Goal: Transaction & Acquisition: Purchase product/service

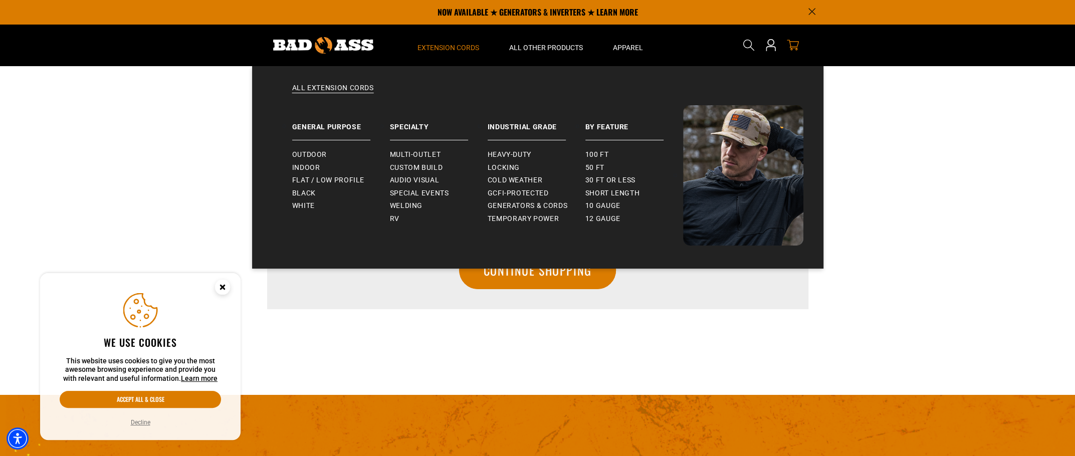
click at [437, 53] on summary "Extension Cords" at bounding box center [448, 45] width 92 height 42
click at [491, 168] on span "Locking" at bounding box center [503, 167] width 32 height 9
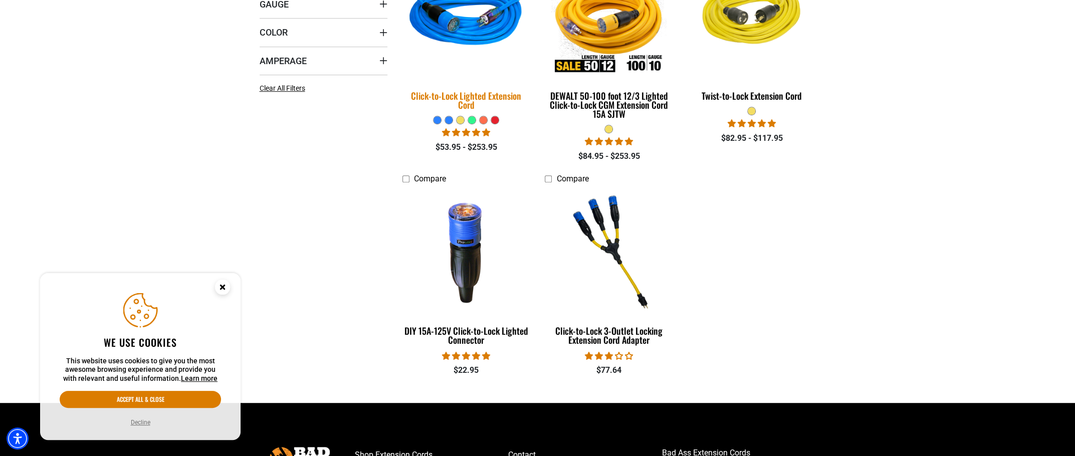
scroll to position [401, 0]
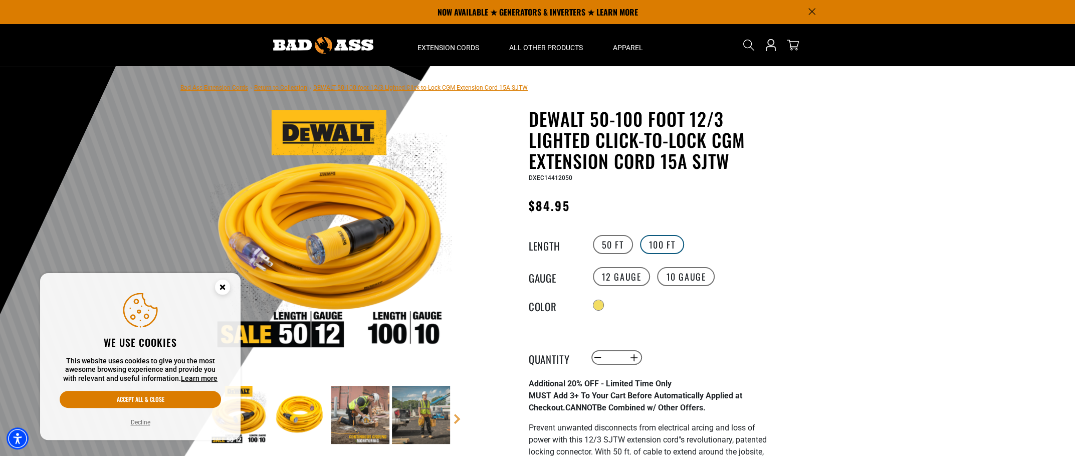
click at [655, 250] on label "100 FT" at bounding box center [662, 244] width 45 height 19
click at [609, 249] on label "50 FT" at bounding box center [613, 244] width 40 height 19
click at [665, 244] on label "100 FT" at bounding box center [662, 244] width 45 height 19
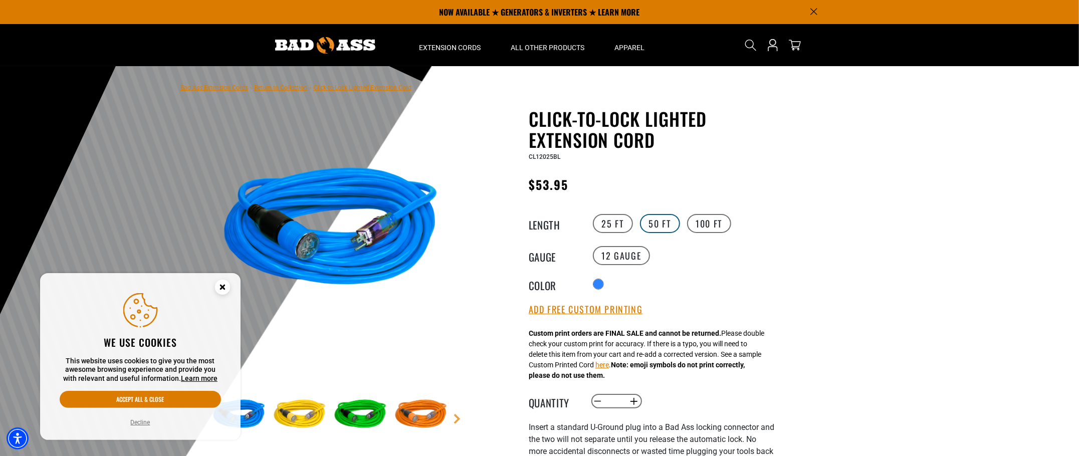
click at [661, 219] on label "50 FT" at bounding box center [660, 223] width 40 height 19
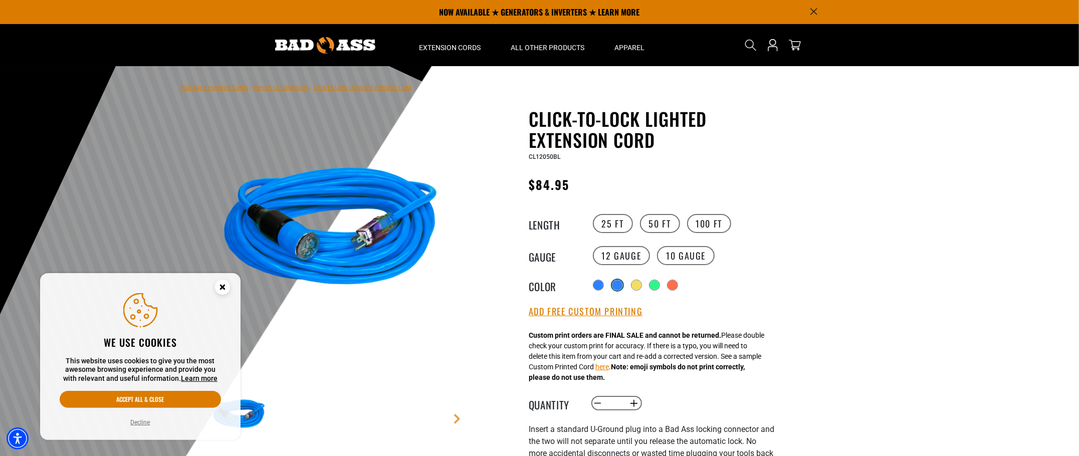
click at [622, 290] on div "products.product.variant_sold_out_or_unavailable" at bounding box center [617, 285] width 11 height 11
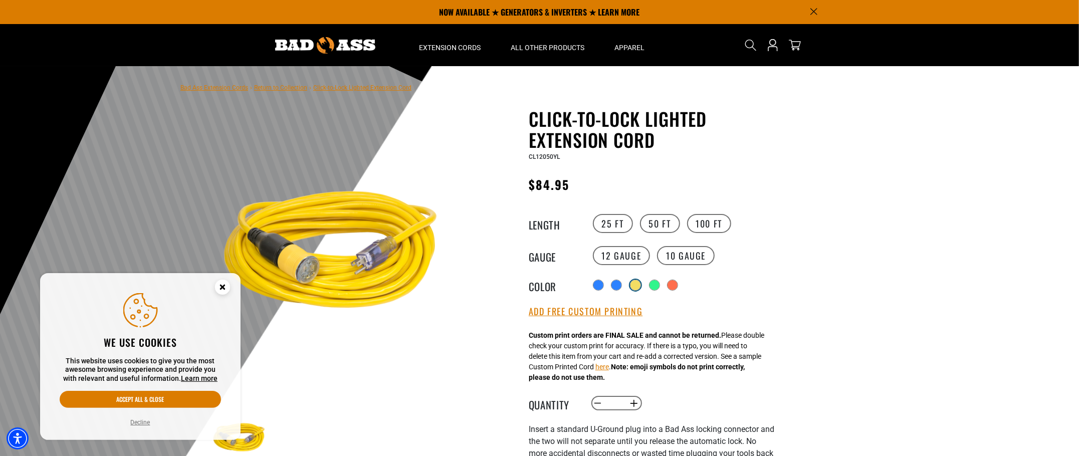
click at [638, 285] on div "products.product.variant_sold_out_or_unavailable" at bounding box center [635, 285] width 10 height 10
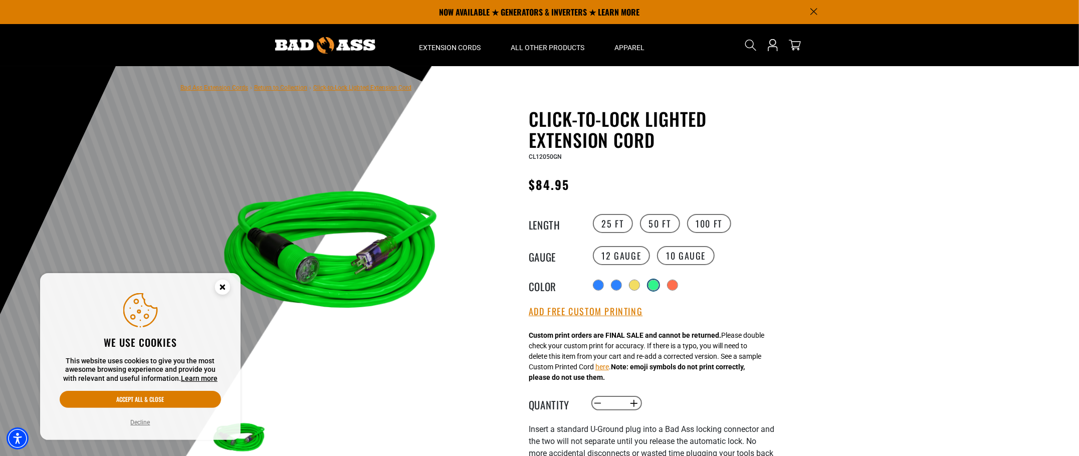
click at [655, 282] on div "products.product.variant_sold_out_or_unavailable" at bounding box center [653, 285] width 10 height 10
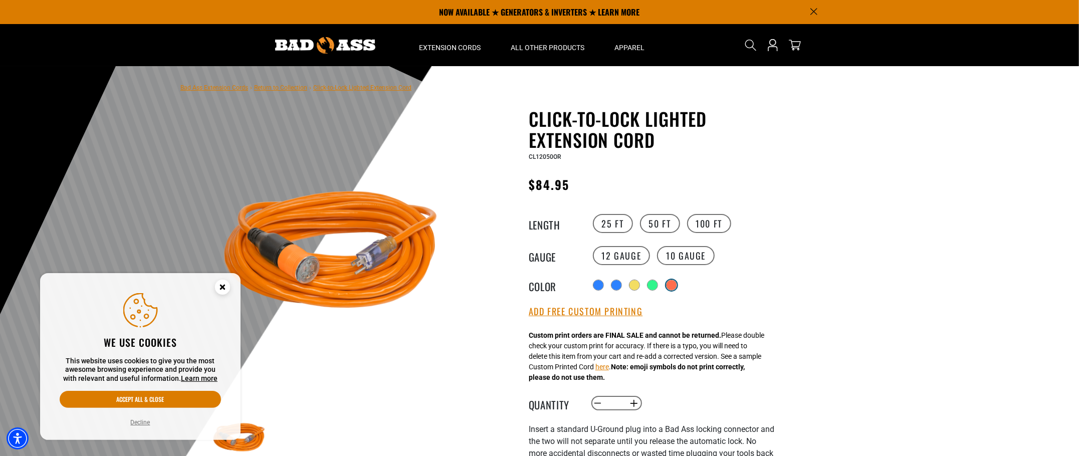
click at [674, 287] on div "products.product.variant_sold_out_or_unavailable" at bounding box center [671, 285] width 10 height 10
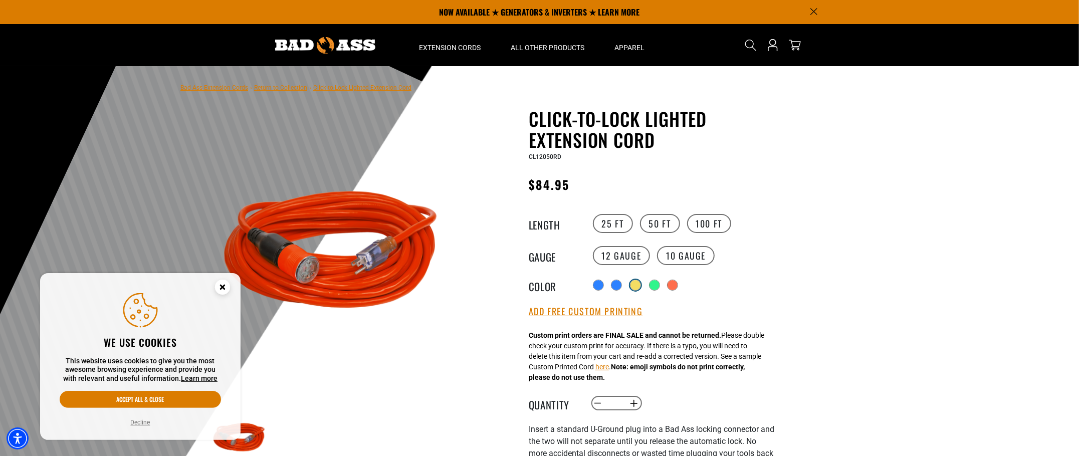
click at [635, 287] on div "products.product.variant_sold_out_or_unavailable" at bounding box center [635, 285] width 10 height 10
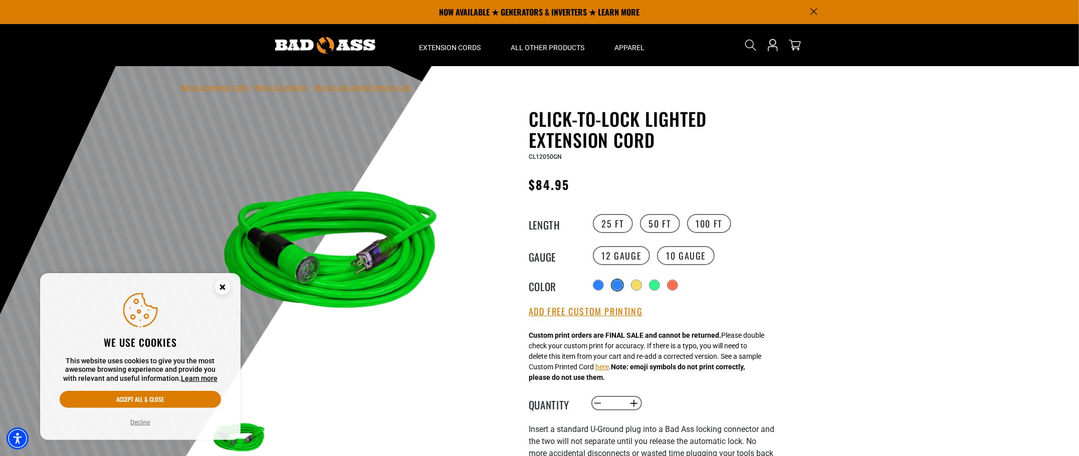
click at [618, 287] on div "products.product.variant_sold_out_or_unavailable" at bounding box center [617, 285] width 10 height 10
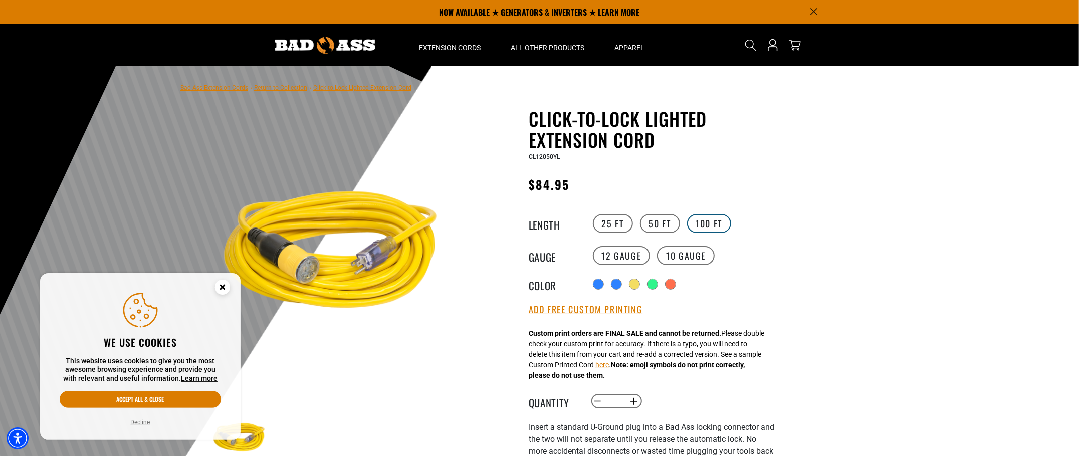
click at [699, 225] on label "100 FT" at bounding box center [709, 223] width 45 height 19
click at [598, 284] on div at bounding box center [599, 285] width 10 height 10
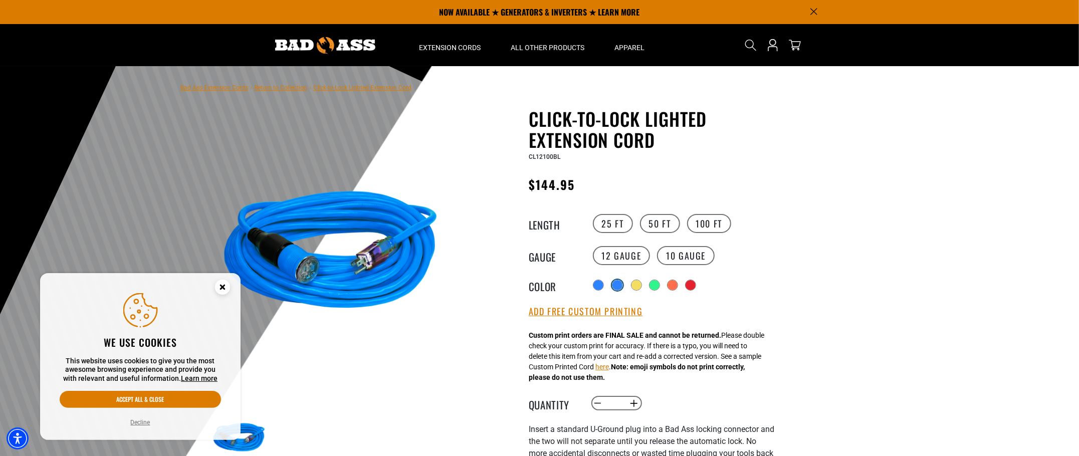
click at [621, 287] on div "products.product.variant_sold_out_or_unavailable" at bounding box center [617, 285] width 10 height 10
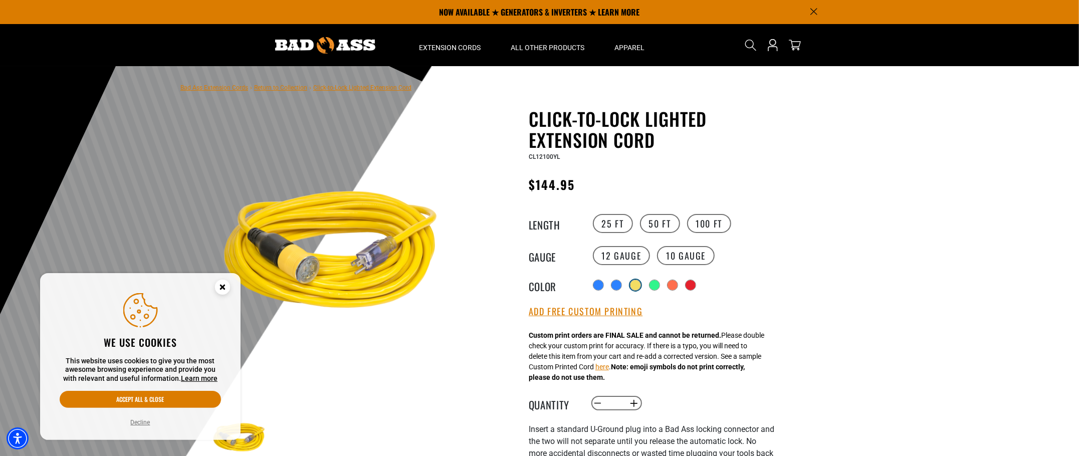
click at [633, 282] on div "products.product.variant_sold_out_or_unavailable" at bounding box center [635, 285] width 11 height 11
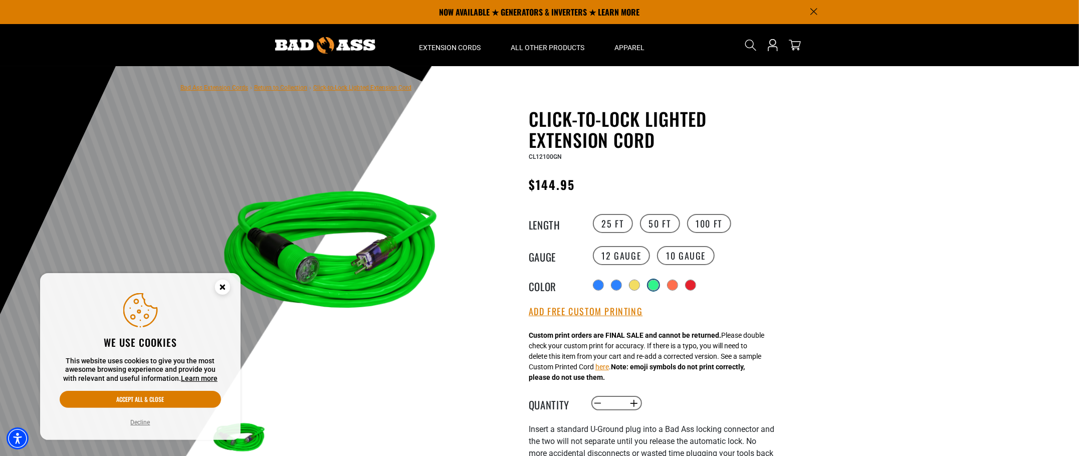
click at [652, 288] on div "products.product.variant_sold_out_or_unavailable" at bounding box center [653, 285] width 10 height 10
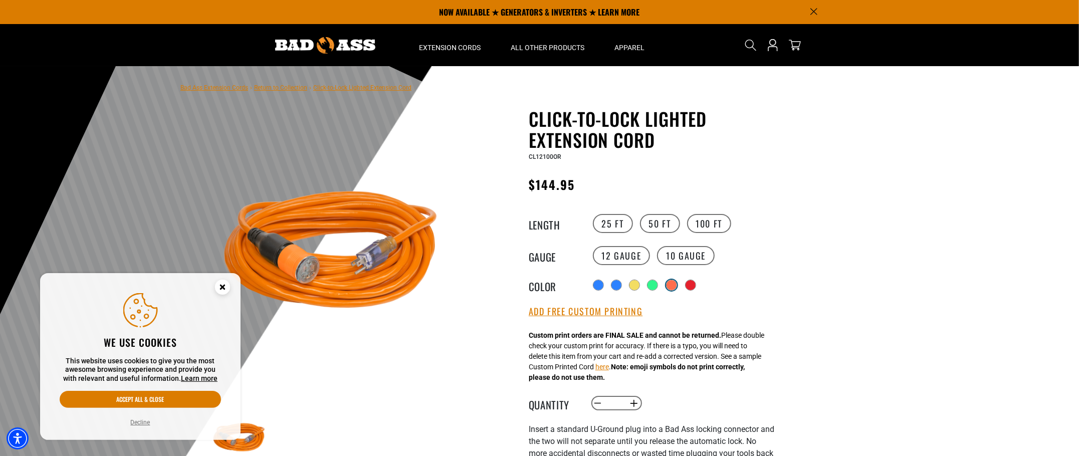
click at [675, 284] on div "products.product.variant_sold_out_or_unavailable" at bounding box center [671, 285] width 10 height 10
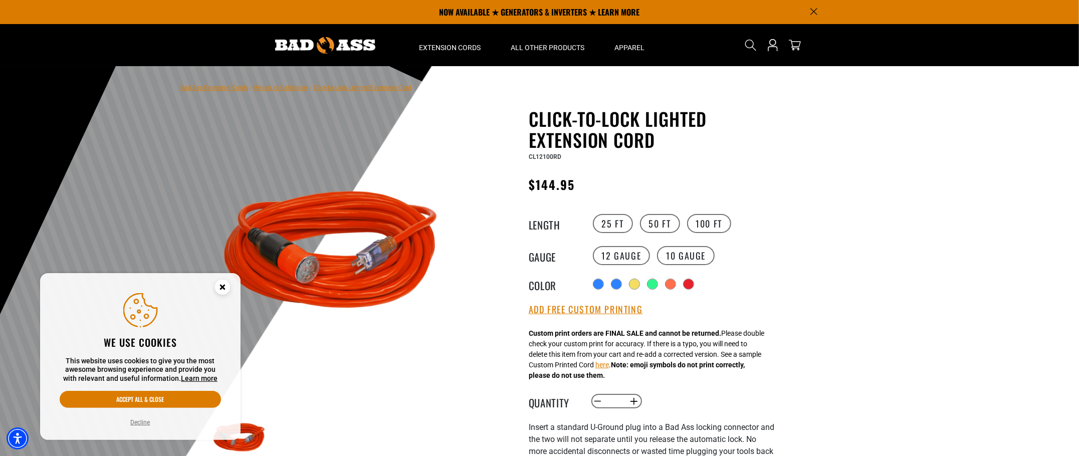
click at [684, 285] on div "Radio button products.product.variant_sold_out_or_unavailable products.product.…" at bounding box center [682, 284] width 184 height 16
click at [689, 285] on div "products.product.variant_sold_out_or_unavailable" at bounding box center [689, 285] width 10 height 10
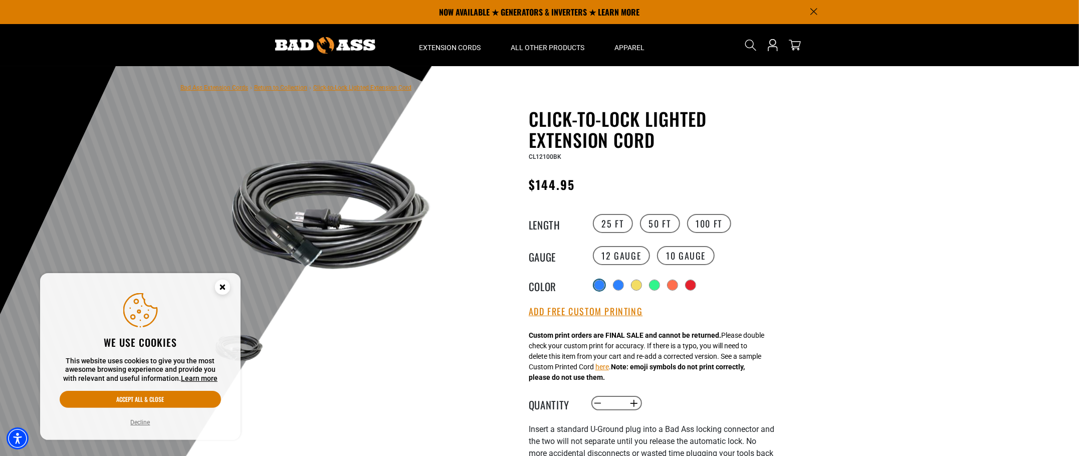
click at [601, 284] on div at bounding box center [599, 285] width 10 height 10
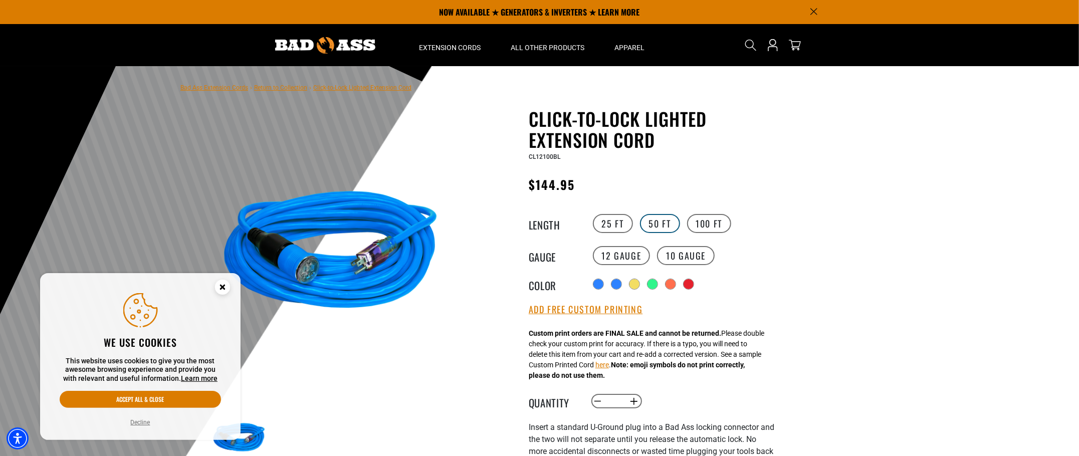
click at [657, 228] on label "50 FT" at bounding box center [660, 223] width 40 height 19
click at [675, 286] on div "products.product.variant_sold_out_or_unavailable" at bounding box center [671, 285] width 10 height 10
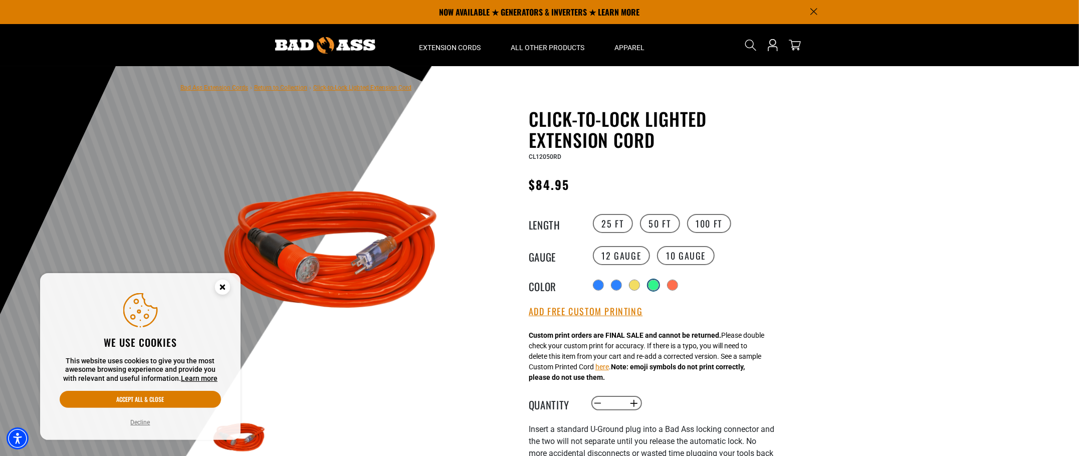
click at [651, 283] on div "products.product.variant_sold_out_or_unavailable" at bounding box center [653, 285] width 10 height 10
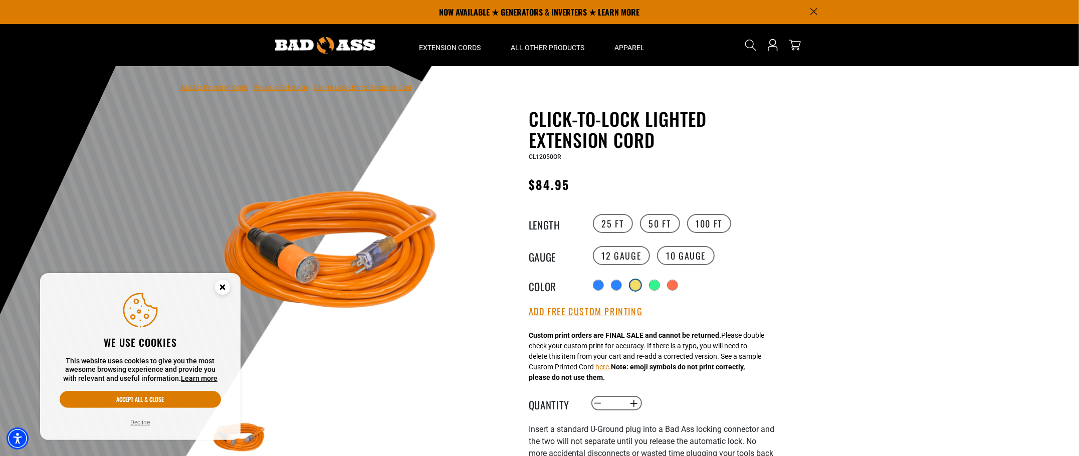
click at [631, 290] on div "products.product.variant_sold_out_or_unavailable" at bounding box center [635, 285] width 11 height 11
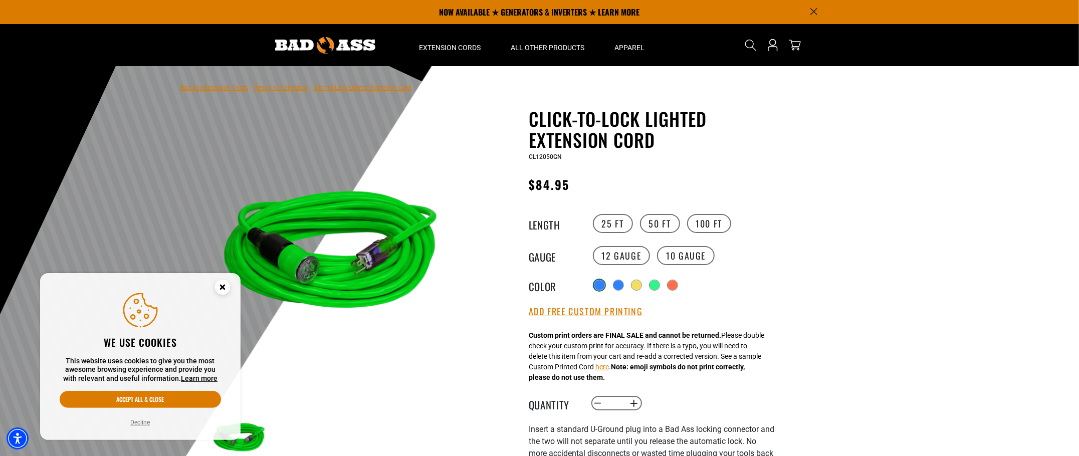
click at [596, 285] on div at bounding box center [599, 285] width 10 height 10
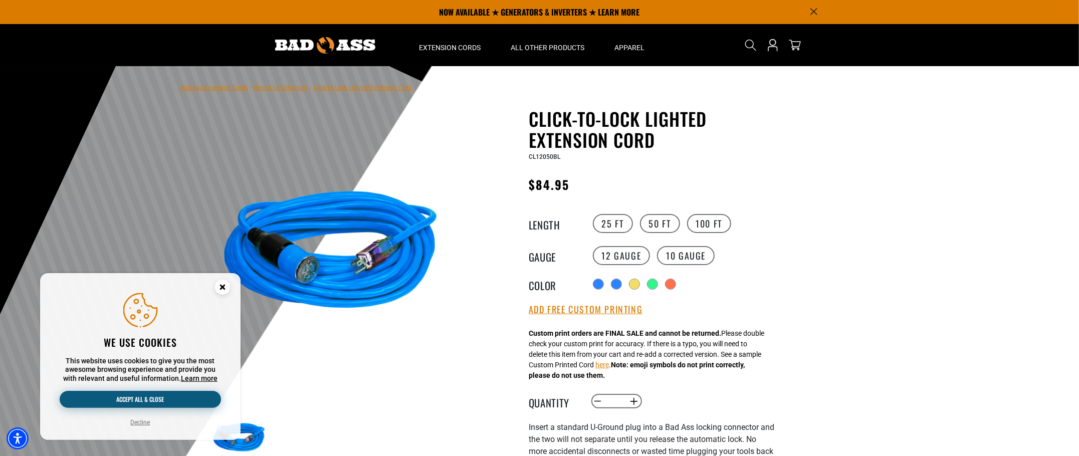
click at [164, 399] on button "Accept all & close" at bounding box center [140, 399] width 161 height 17
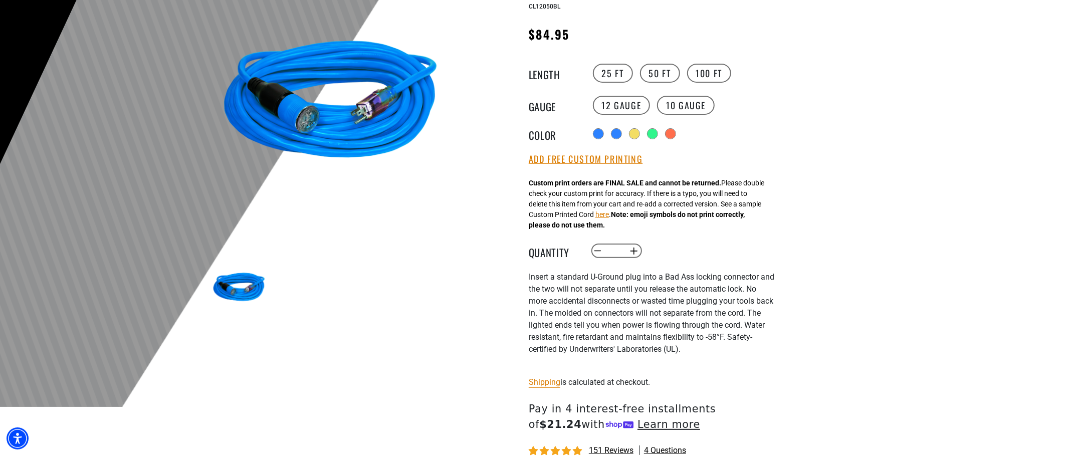
scroll to position [250, 0]
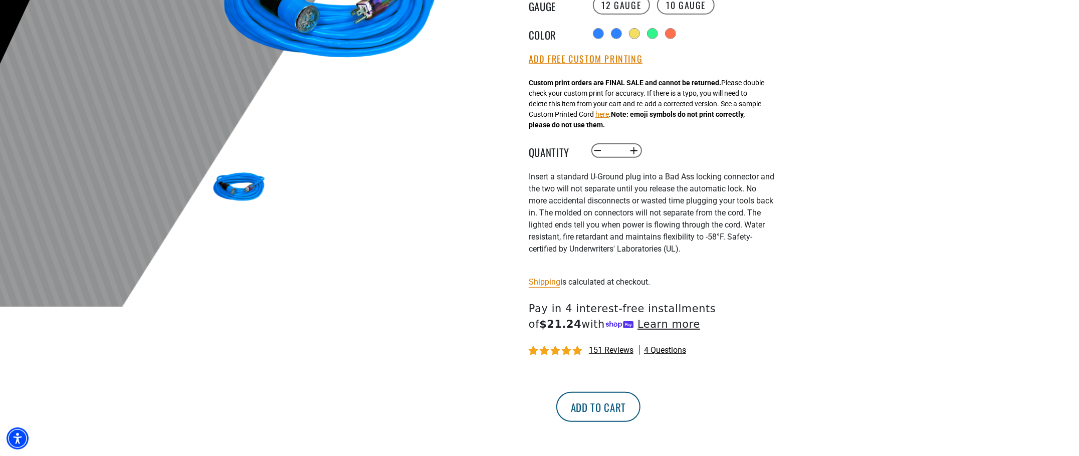
click at [640, 415] on button "Add to cart" at bounding box center [598, 407] width 84 height 30
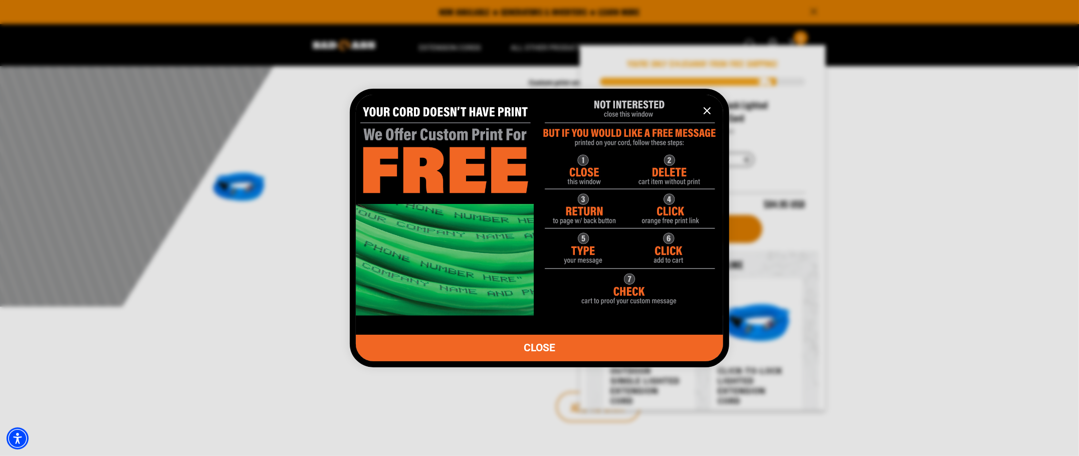
click at [535, 347] on span "CLOSE" at bounding box center [540, 348] width 32 height 11
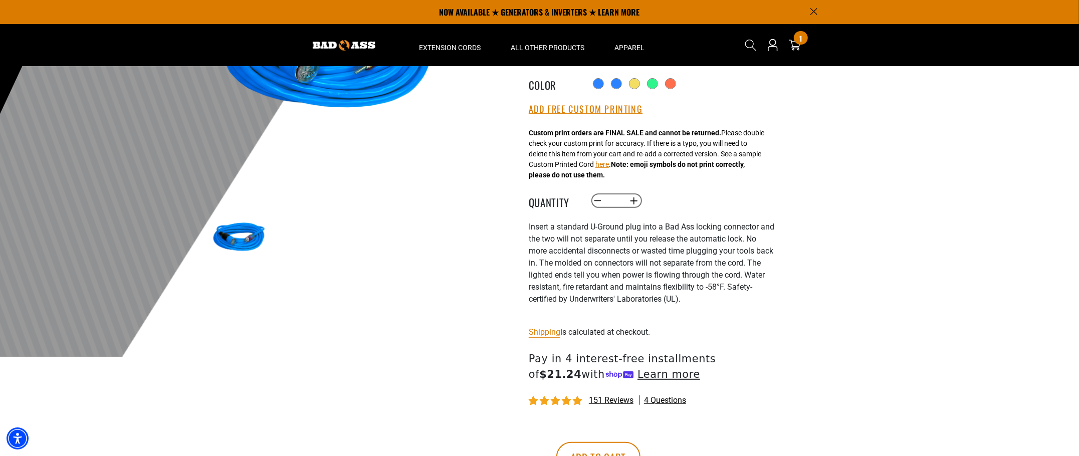
scroll to position [150, 0]
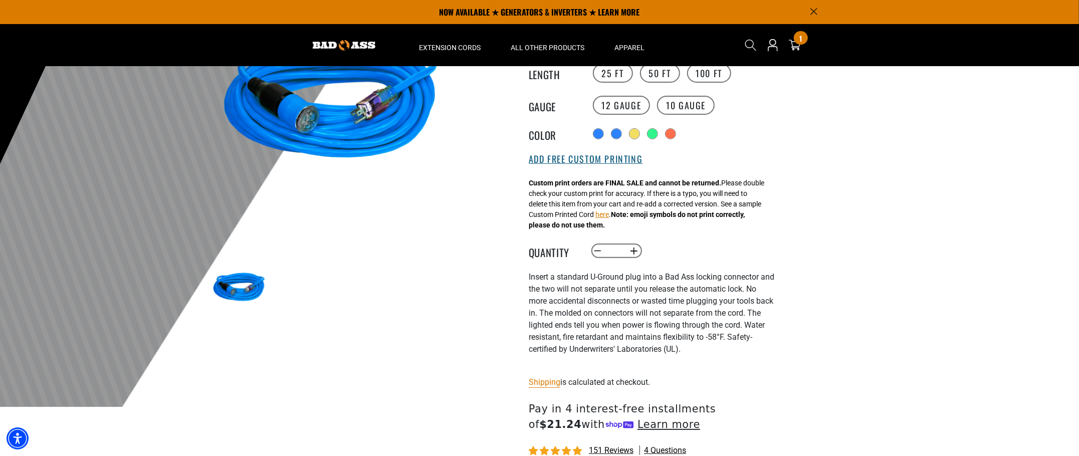
click at [582, 161] on button "Add Free Custom Printing" at bounding box center [586, 159] width 114 height 11
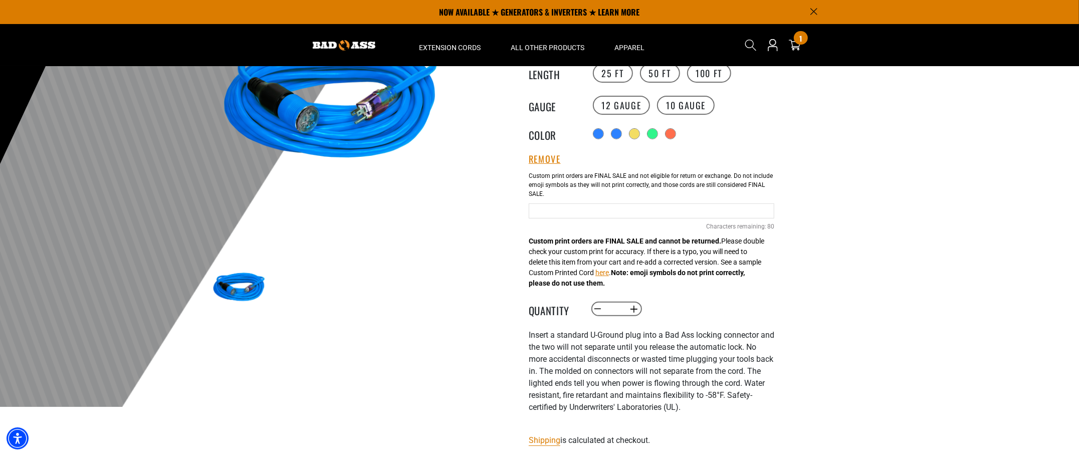
click at [607, 209] on input "text" at bounding box center [651, 210] width 245 height 15
type input "*"
click at [579, 207] on input "**********" at bounding box center [651, 210] width 245 height 15
type input "**********"
drag, startPoint x: 691, startPoint y: 211, endPoint x: 483, endPoint y: 193, distance: 208.6
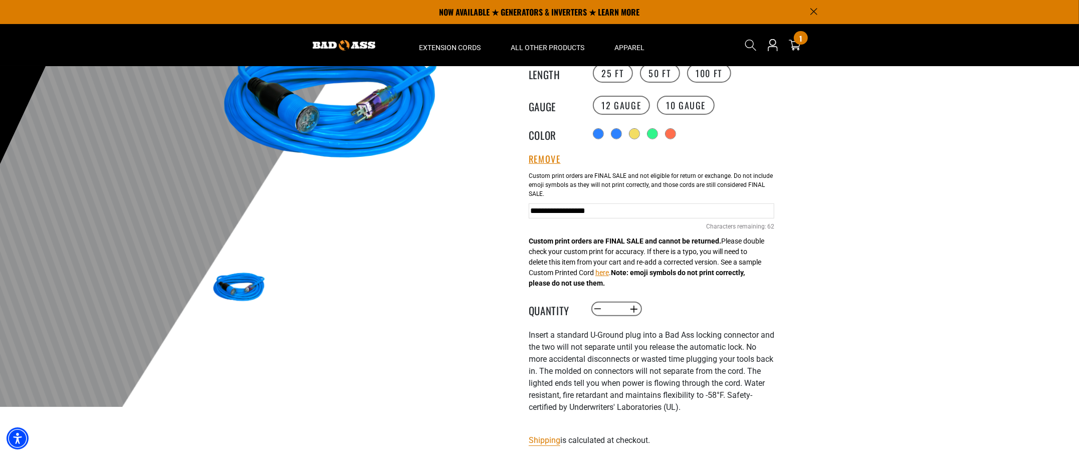
click at [484, 193] on div "Click-to-Lock Lighted Extension Cord Click-to-Lock Lighted Extension Cord CL120…" at bounding box center [631, 291] width 301 height 667
click at [631, 208] on input "text" at bounding box center [651, 210] width 245 height 15
paste input "**********"
drag, startPoint x: 717, startPoint y: 213, endPoint x: 601, endPoint y: 217, distance: 116.8
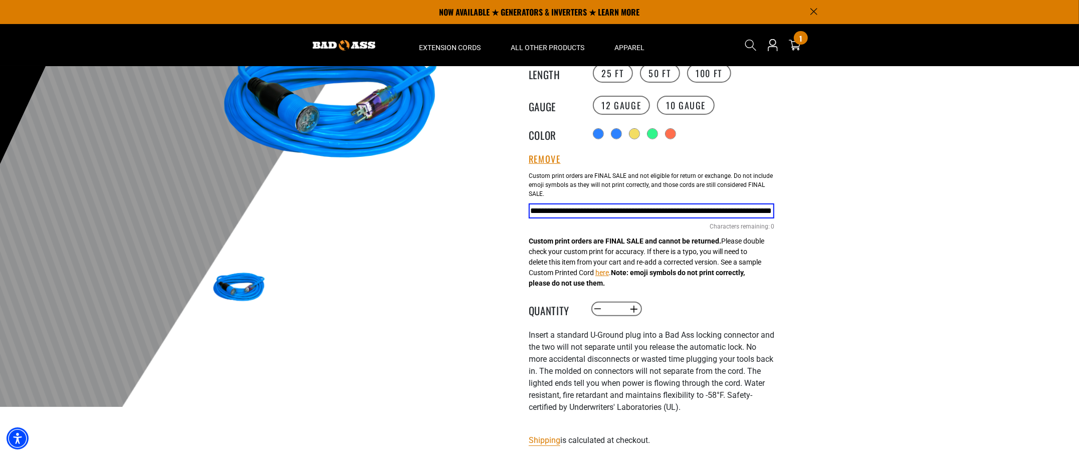
click at [473, 214] on div "1 of 6 Previous Next" at bounding box center [480, 291] width 601 height 667
drag, startPoint x: 735, startPoint y: 214, endPoint x: 735, endPoint y: 201, distance: 12.5
click at [735, 214] on input "**********" at bounding box center [651, 210] width 245 height 15
drag, startPoint x: 769, startPoint y: 216, endPoint x: -36, endPoint y: 209, distance: 804.6
click at [0, 209] on html "Skip to main content Enable accessibility for low vision Open the accessibility…" at bounding box center [539, 78] width 1079 height 456
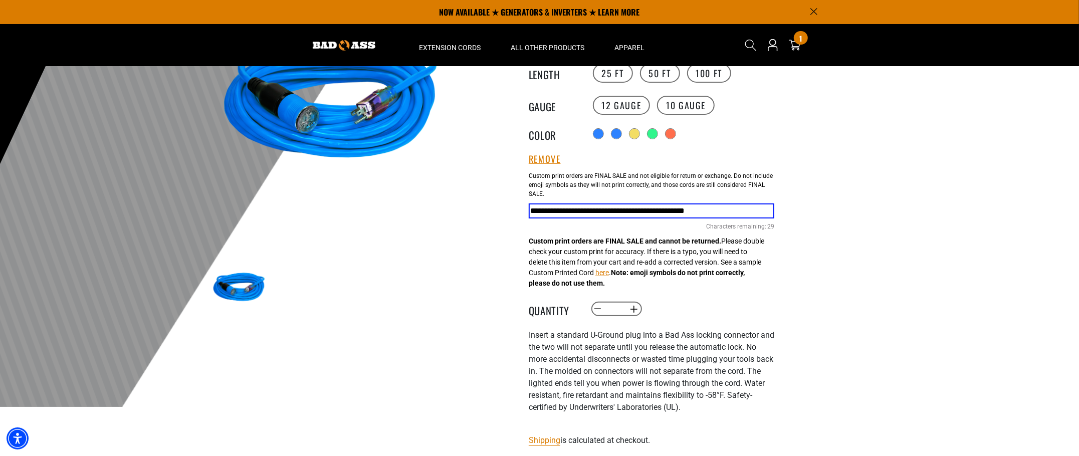
drag, startPoint x: 737, startPoint y: 209, endPoint x: 323, endPoint y: 189, distance: 415.3
click at [329, 188] on div "1 of 6 Previous Next" at bounding box center [480, 291] width 601 height 667
type input "**********"
drag, startPoint x: 758, startPoint y: 212, endPoint x: 223, endPoint y: 197, distance: 535.3
click at [216, 199] on div "1 of 6 Previous Next" at bounding box center [480, 291] width 601 height 667
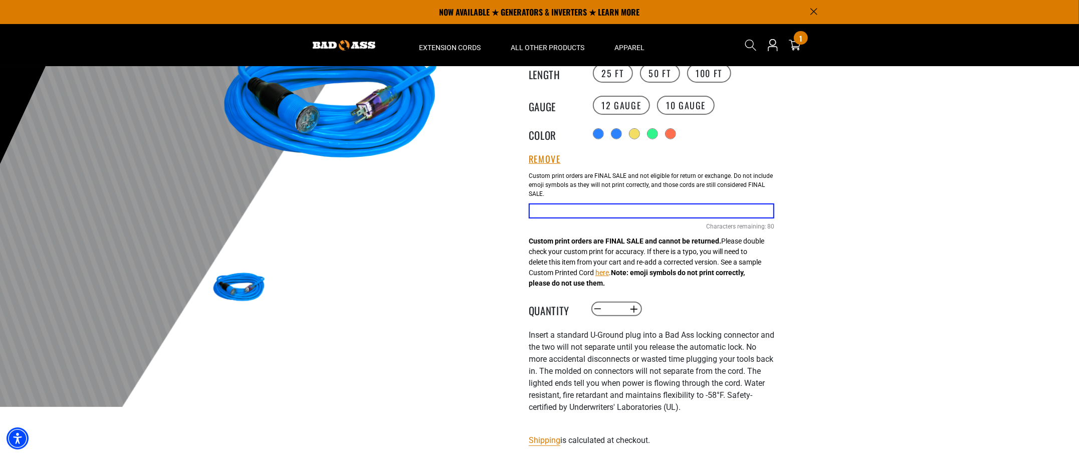
drag, startPoint x: 659, startPoint y: 218, endPoint x: 624, endPoint y: 253, distance: 49.6
click at [659, 222] on div "Blue Cables 80 Characters remaining: / 80" at bounding box center [651, 209] width 245 height 86
click at [643, 211] on input "text" at bounding box center [651, 210] width 245 height 15
paste input "**********"
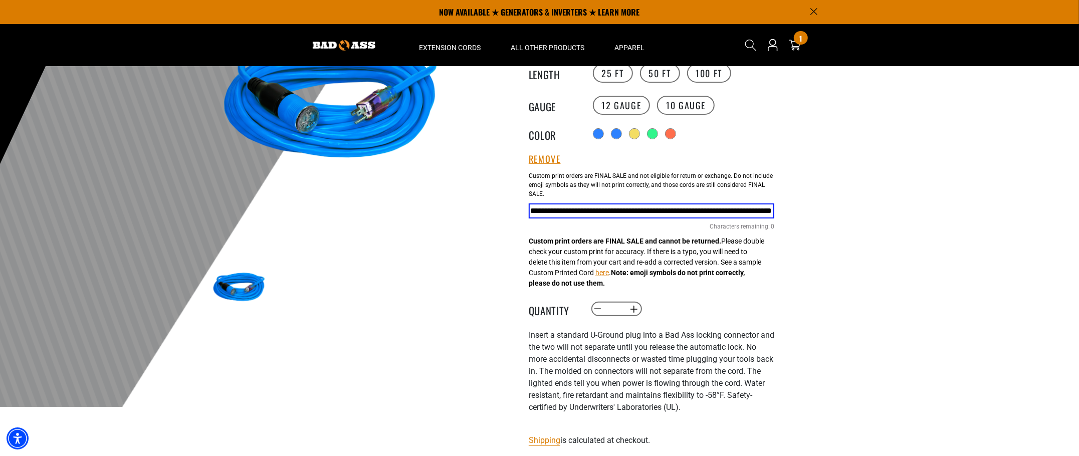
drag, startPoint x: 724, startPoint y: 216, endPoint x: 841, endPoint y: 218, distance: 116.2
click at [841, 218] on section "Bad Ass Extension Cords › Return to Collection › Click-to-Lock Lighted Extensio…" at bounding box center [481, 270] width 962 height 709
click at [747, 210] on input "**********" at bounding box center [651, 210] width 245 height 15
type input "**********"
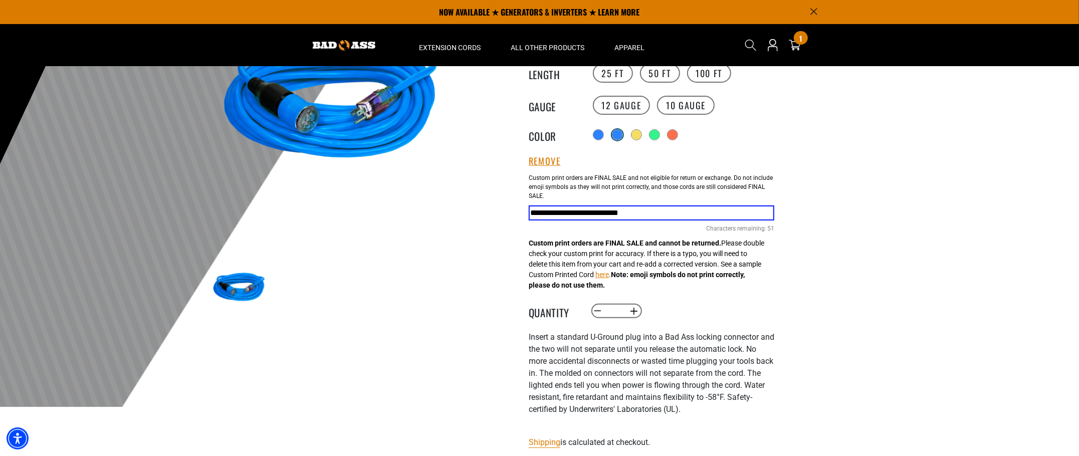
click at [623, 133] on div "products.product.variant_sold_out_or_unavailable" at bounding box center [617, 134] width 11 height 11
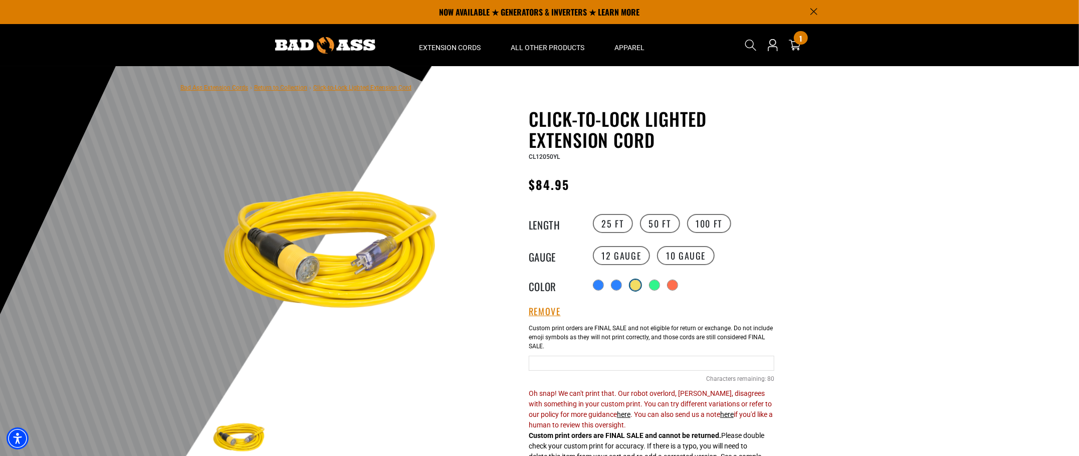
click at [637, 288] on div "products.product.variant_sold_out_or_unavailable" at bounding box center [635, 285] width 10 height 10
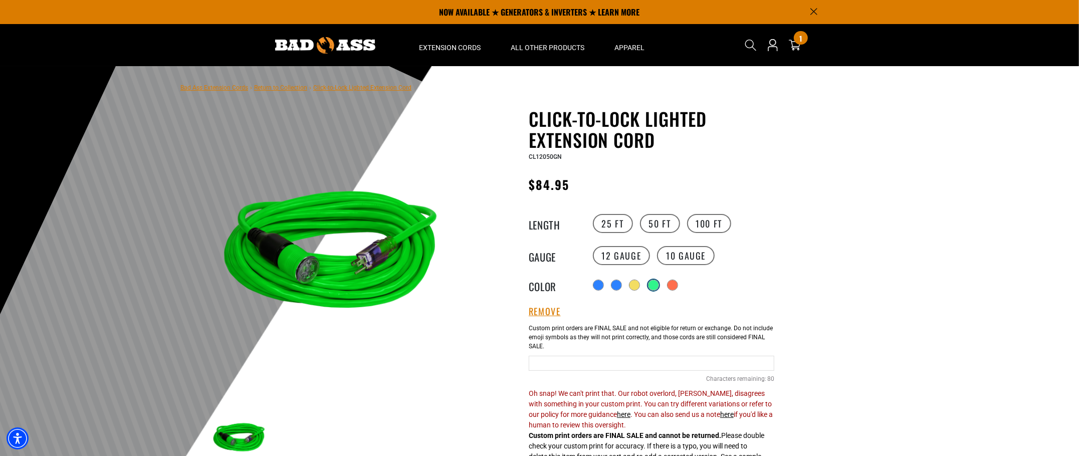
click at [657, 282] on div "products.product.variant_sold_out_or_unavailable" at bounding box center [653, 285] width 10 height 10
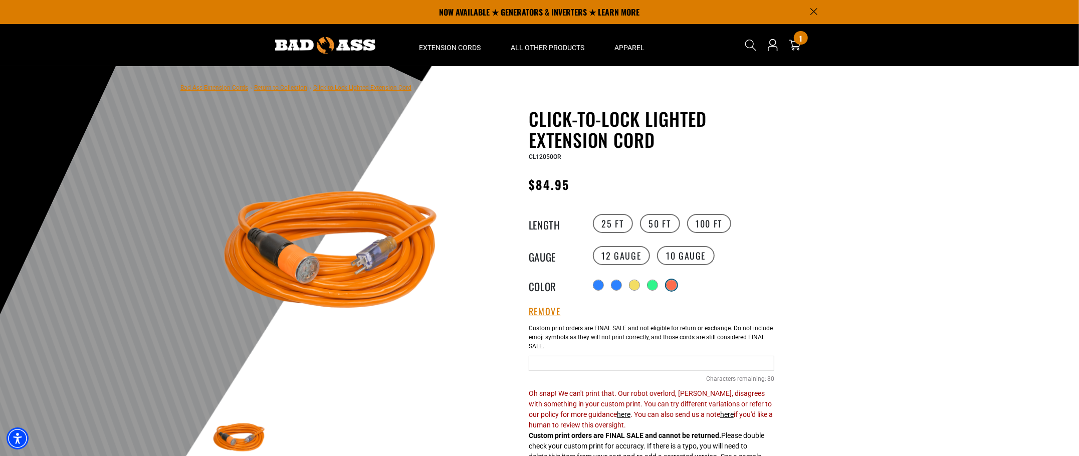
click at [671, 285] on div "products.product.variant_sold_out_or_unavailable" at bounding box center [671, 285] width 10 height 10
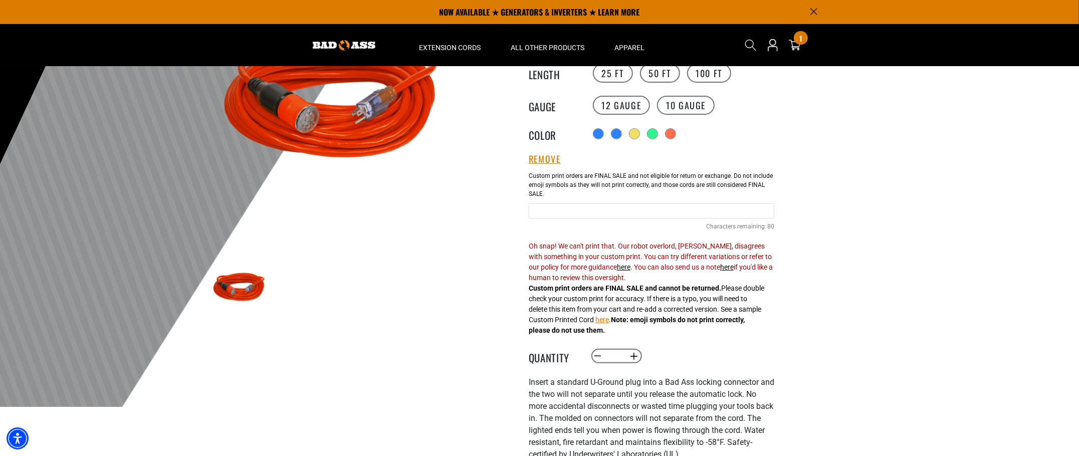
scroll to position [50, 0]
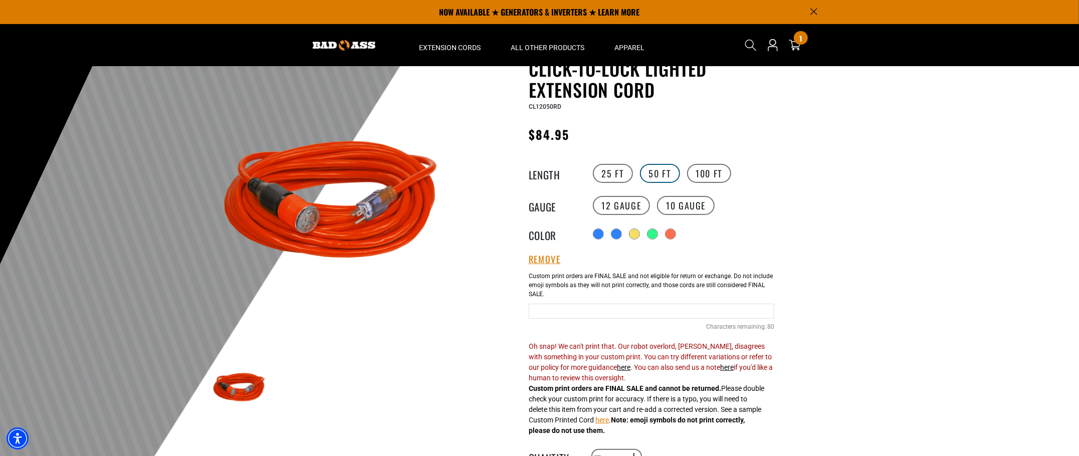
click at [661, 172] on label "50 FT" at bounding box center [660, 173] width 40 height 19
click at [614, 202] on label "12 Gauge" at bounding box center [622, 205] width 58 height 19
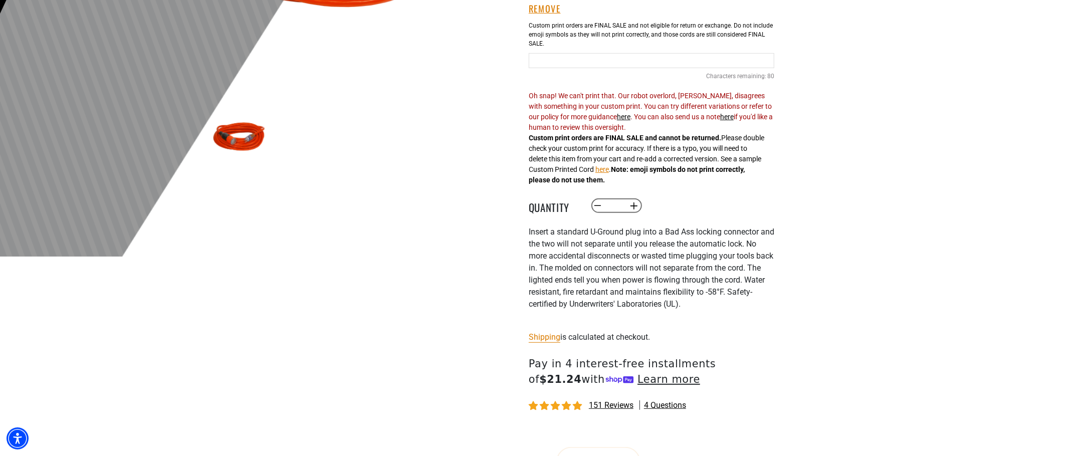
scroll to position [401, 0]
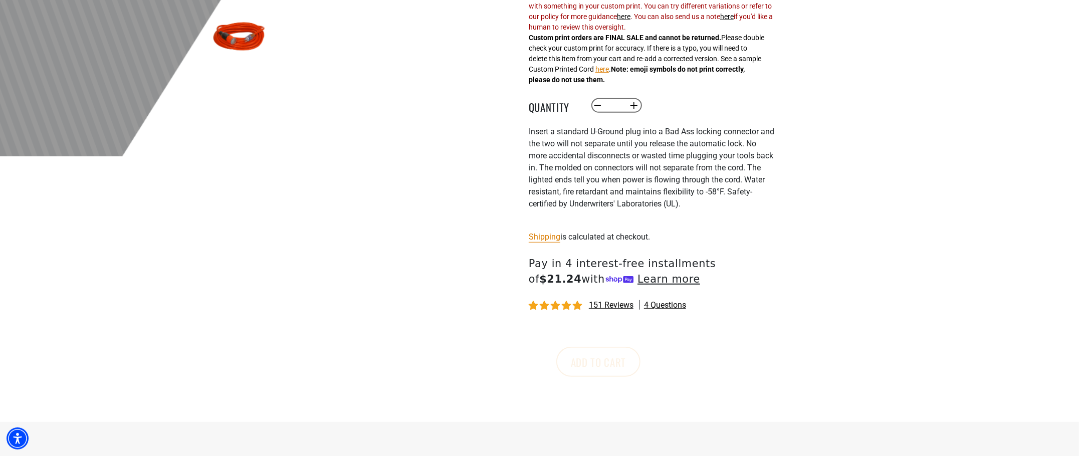
click at [660, 369] on div "More payment options This item is a recurring or deferred purchase. By continui…" at bounding box center [651, 367] width 245 height 80
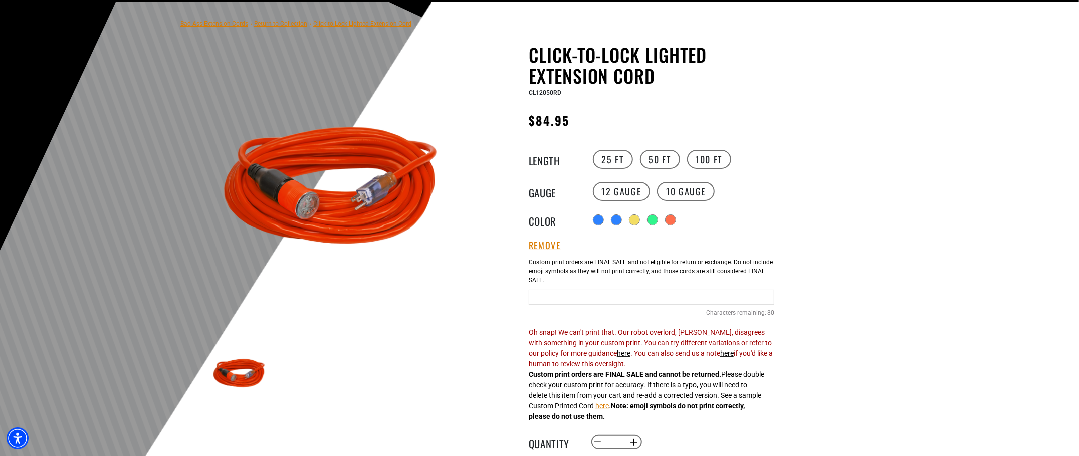
scroll to position [0, 0]
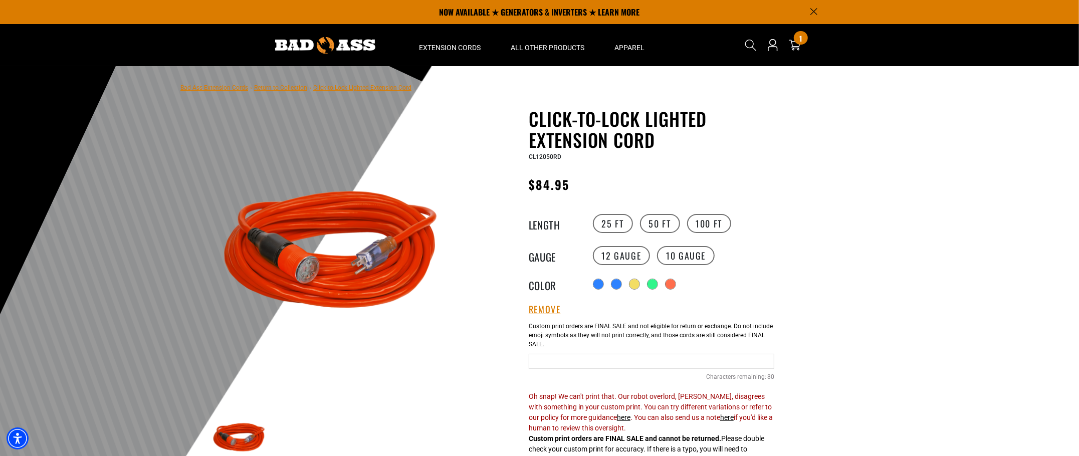
drag, startPoint x: 872, startPoint y: 294, endPoint x: 900, endPoint y: 82, distance: 213.7
click at [800, 46] on icon "cart" at bounding box center [794, 46] width 13 height 12
